Goal: Task Accomplishment & Management: Use online tool/utility

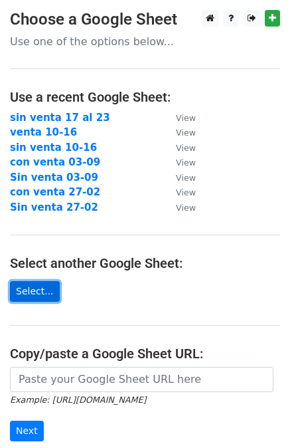
click at [37, 294] on link "Select..." at bounding box center [35, 291] width 50 height 21
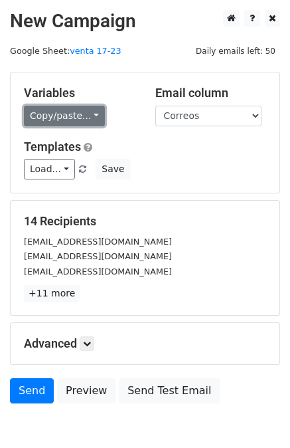
click at [72, 118] on link "Copy/paste..." at bounding box center [64, 116] width 81 height 21
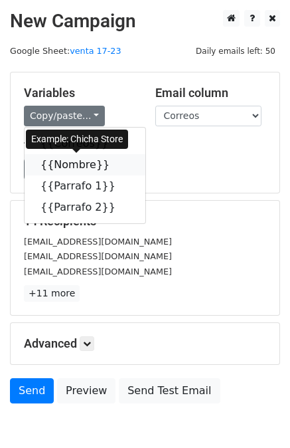
click at [72, 157] on link "{{Nombre}}" at bounding box center [85, 164] width 121 height 21
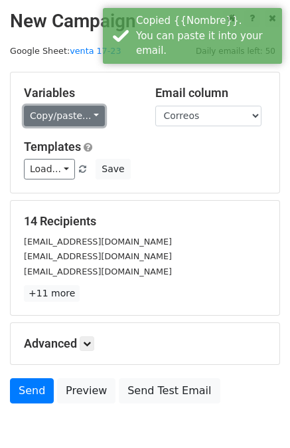
drag, startPoint x: 61, startPoint y: 105, endPoint x: 60, endPoint y: 132, distance: 27.3
click at [61, 106] on link "Copy/paste..." at bounding box center [64, 116] width 81 height 21
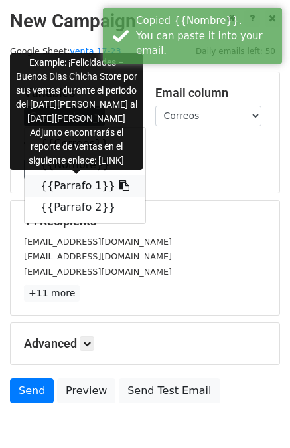
click at [62, 193] on link "{{Parrafo 1}}" at bounding box center [85, 185] width 121 height 21
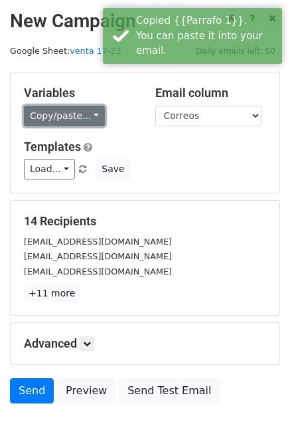
click at [52, 111] on link "Copy/paste..." at bounding box center [64, 116] width 81 height 21
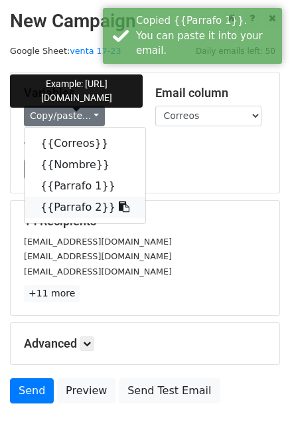
drag, startPoint x: 76, startPoint y: 210, endPoint x: 192, endPoint y: 252, distance: 123.6
click at [76, 210] on link "{{Parrafo 2}}" at bounding box center [85, 207] width 121 height 21
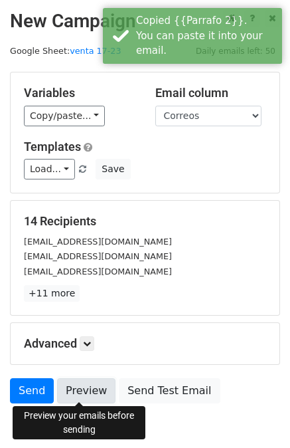
click at [80, 390] on link "Preview" at bounding box center [86, 390] width 58 height 25
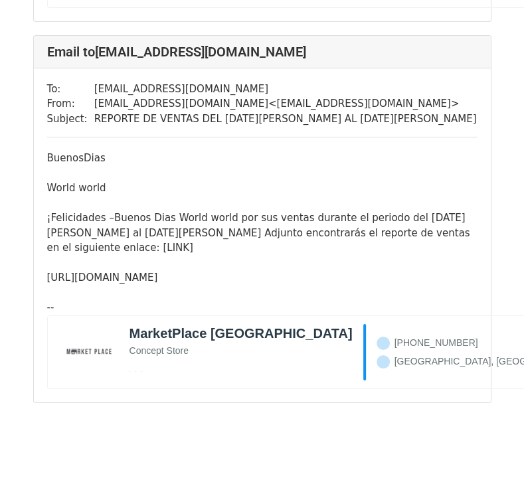
scroll to position [5027, 0]
